Goal: Find specific page/section: Find specific page/section

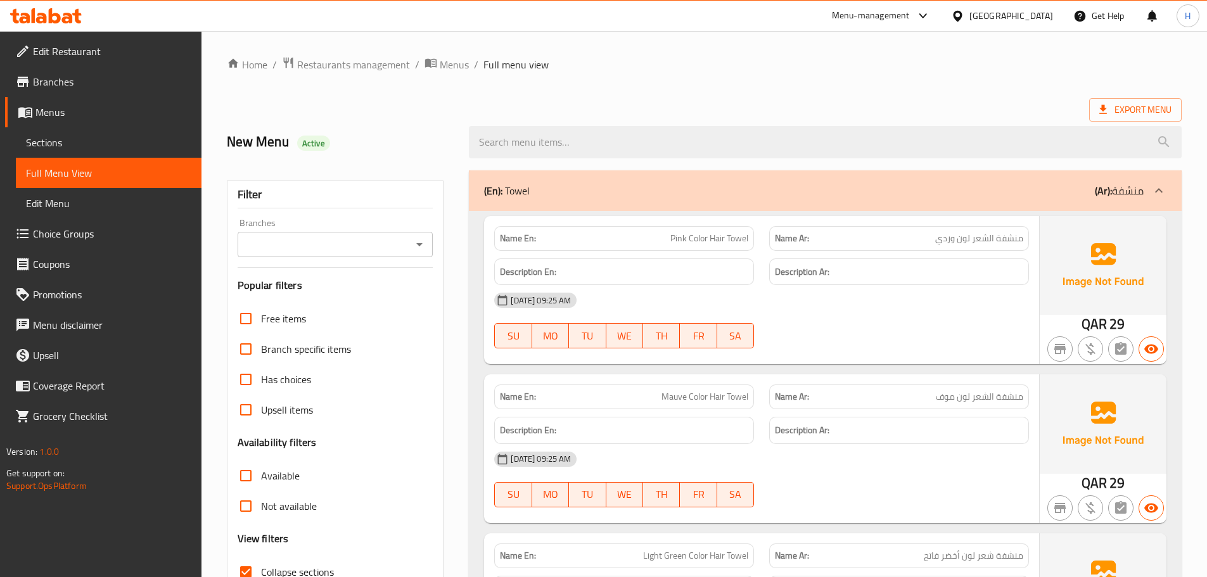
click at [1040, 18] on div "[GEOGRAPHIC_DATA]" at bounding box center [1011, 16] width 84 height 14
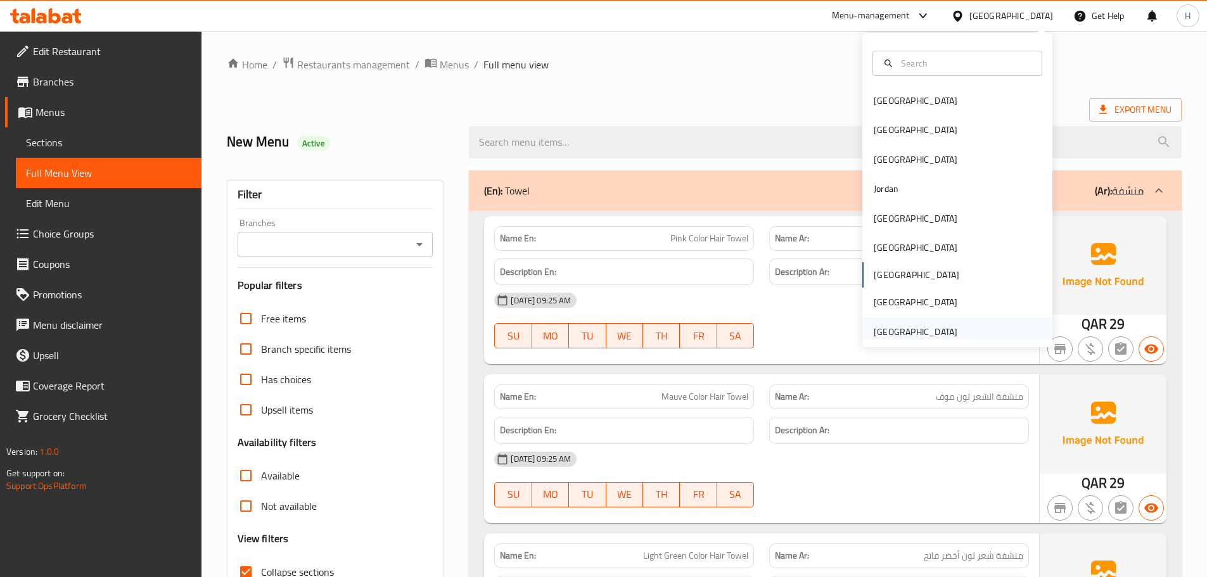
click at [906, 330] on div "[GEOGRAPHIC_DATA]" at bounding box center [916, 332] width 84 height 14
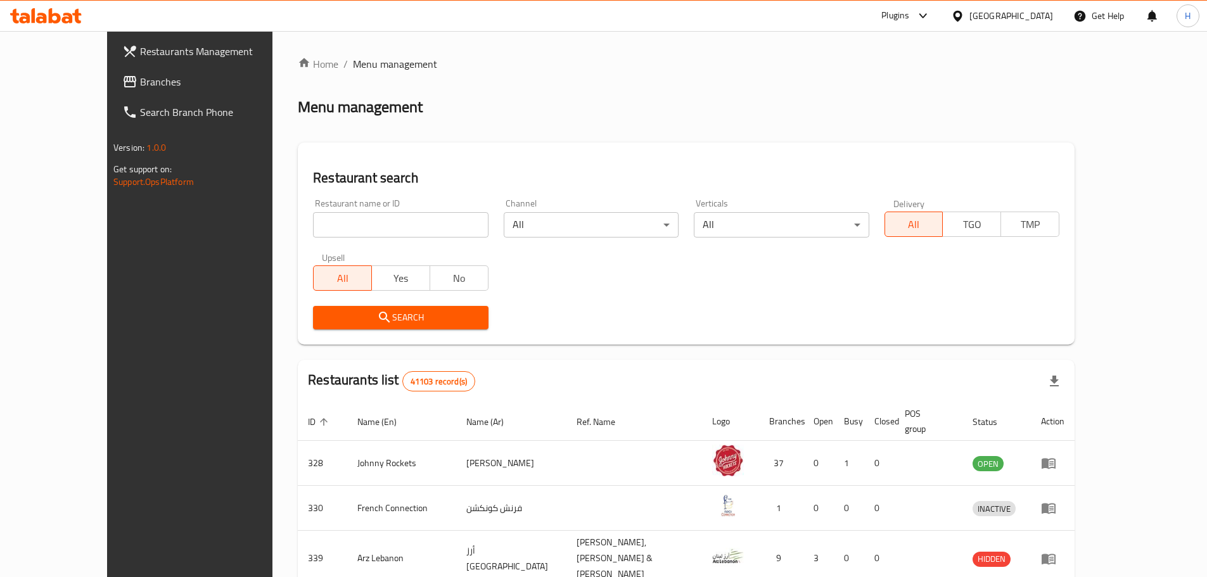
paste input "Japanese and Korean Mart"
click at [409, 231] on input "search" at bounding box center [400, 224] width 175 height 25
type input "Japanese and Korean Mart"
click at [369, 327] on button "Search" at bounding box center [400, 317] width 175 height 23
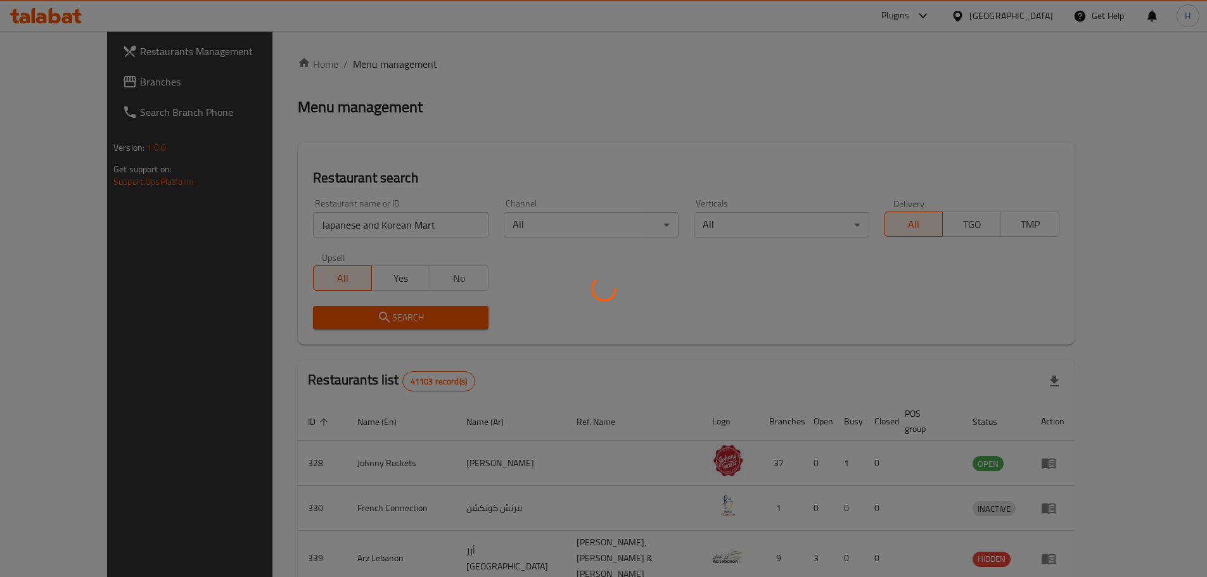
click at [375, 304] on div at bounding box center [603, 288] width 1207 height 577
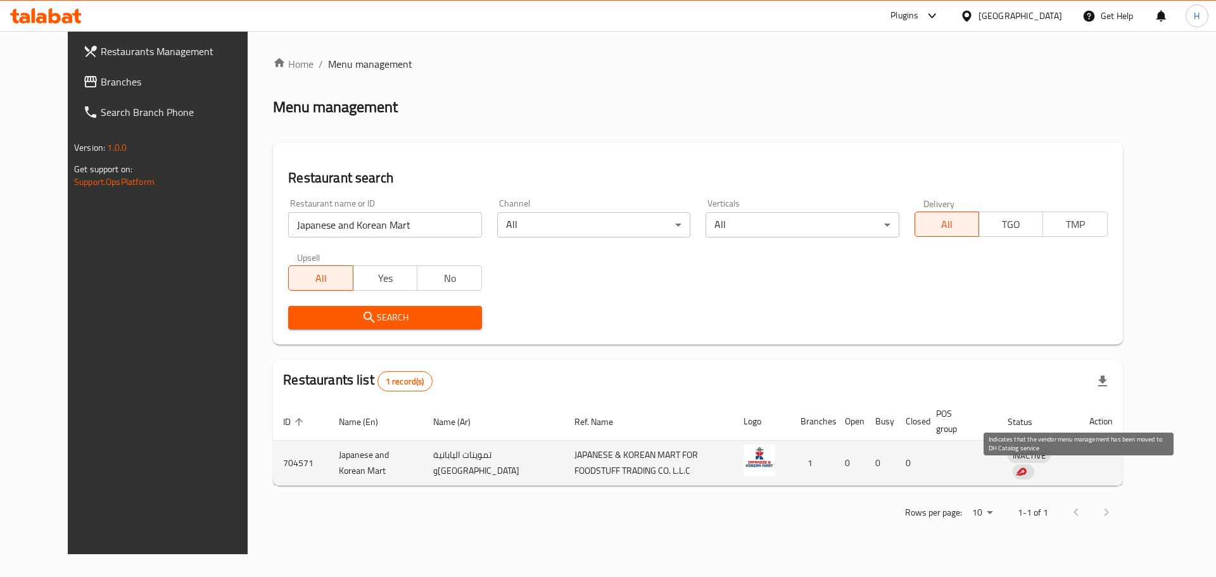
click at [1027, 473] on img "enhanced table" at bounding box center [1020, 471] width 11 height 11
click at [356, 464] on td "Japanese and Korean Mart" at bounding box center [376, 463] width 94 height 45
copy td "Japanese and Korean Mart"
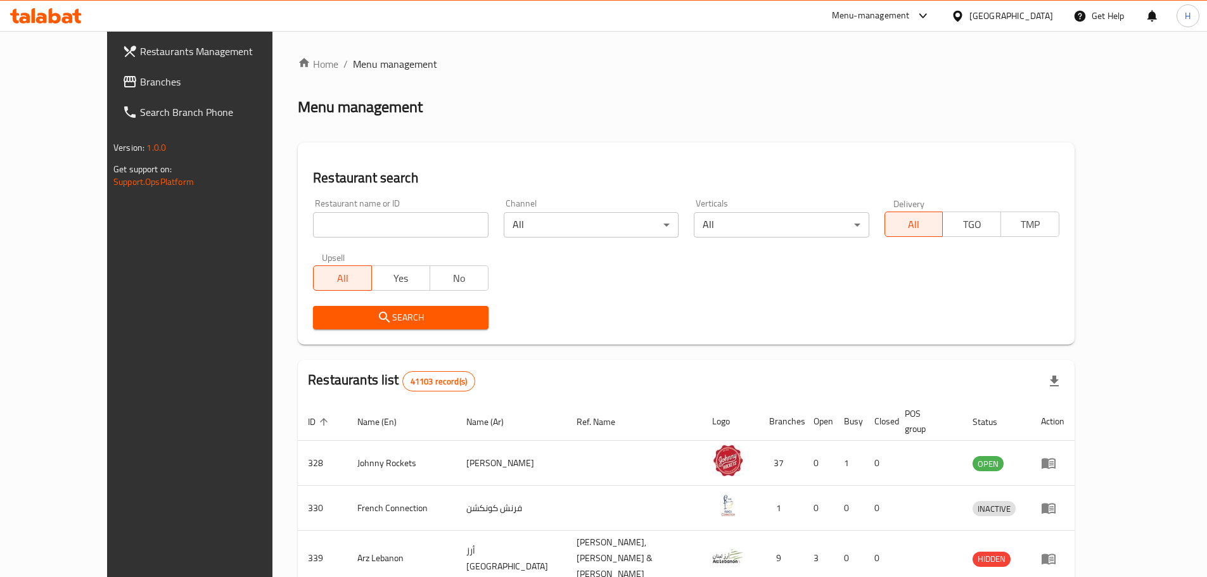
click at [313, 217] on input "search" at bounding box center [400, 224] width 175 height 25
paste input "Japanese and Korean Mart"
type input "Japanese and Korean Mart"
click at [391, 327] on button "Search" at bounding box center [400, 317] width 175 height 23
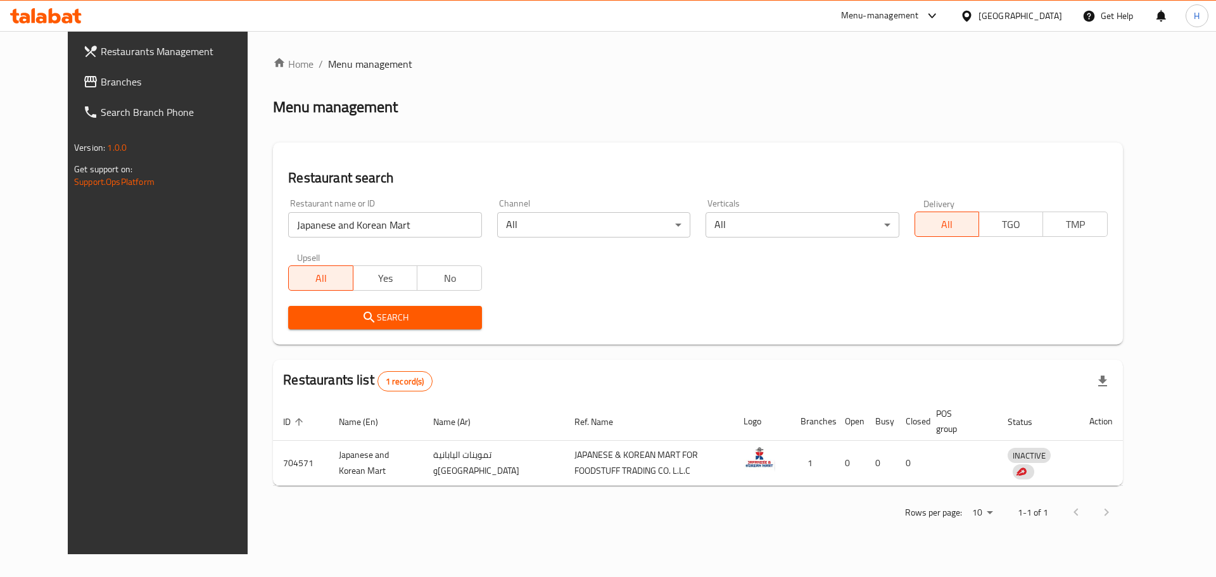
click at [77, 14] on icon at bounding box center [76, 16] width 9 height 15
